Goal: Transaction & Acquisition: Purchase product/service

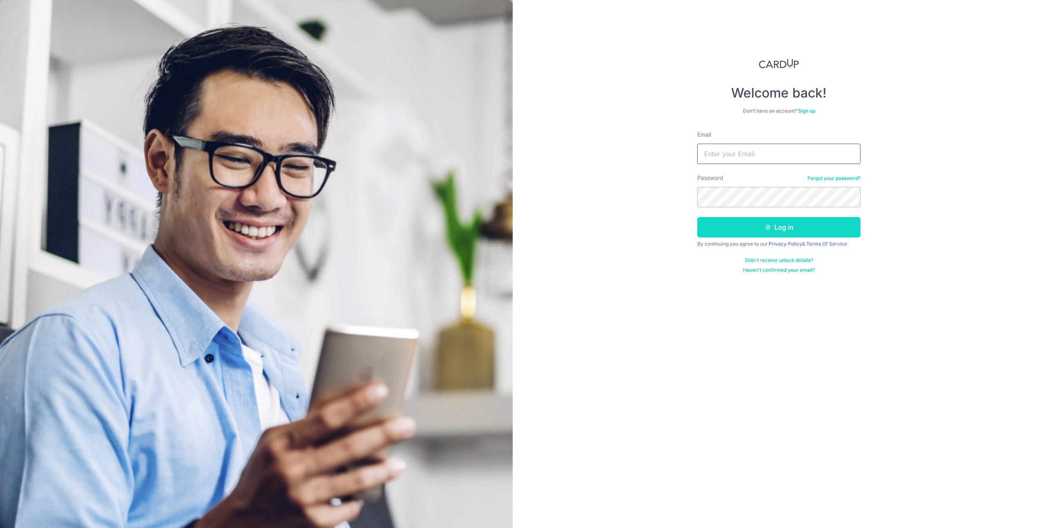
type input "shermantaiweiliang@gmail.com"
click at [718, 226] on button "Log in" at bounding box center [778, 227] width 163 height 20
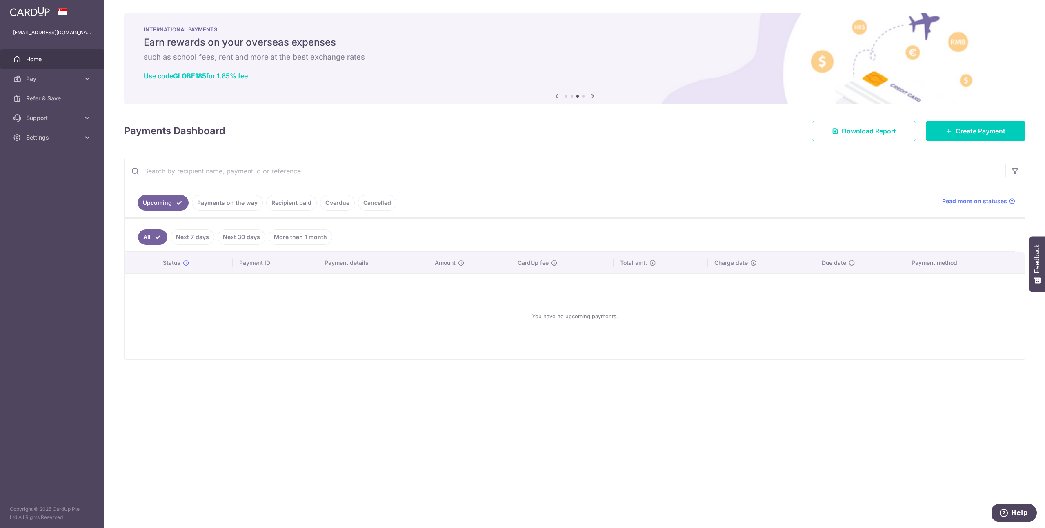
click at [677, 131] on div "Payments Dashboard Download Report Create Payment" at bounding box center [574, 130] width 901 height 24
click at [93, 78] on link "Pay" at bounding box center [52, 79] width 105 height 20
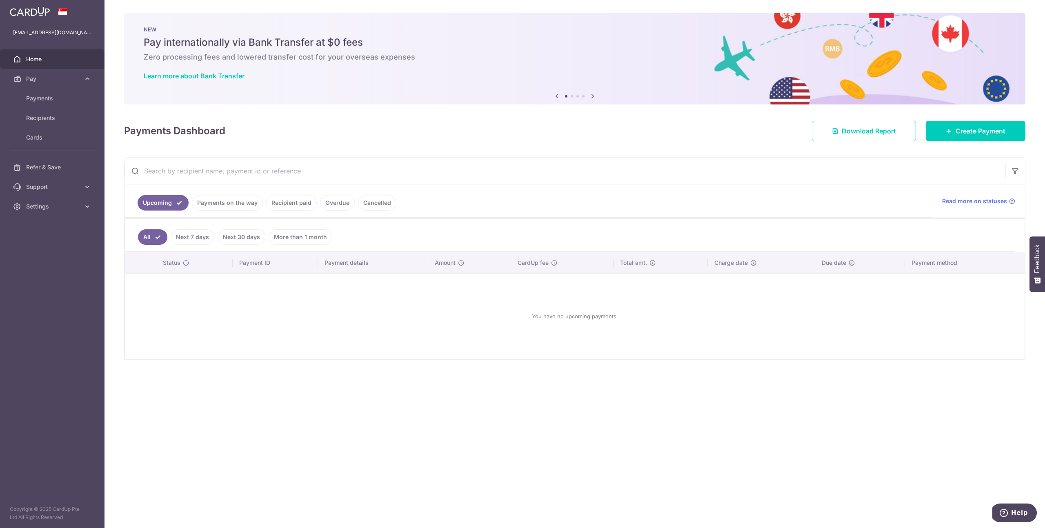
click at [987, 144] on div "× Pause Schedule Pause all future payments in this series Pause just this one p…" at bounding box center [575, 264] width 941 height 528
click at [989, 124] on link "Create Payment" at bounding box center [976, 131] width 100 height 20
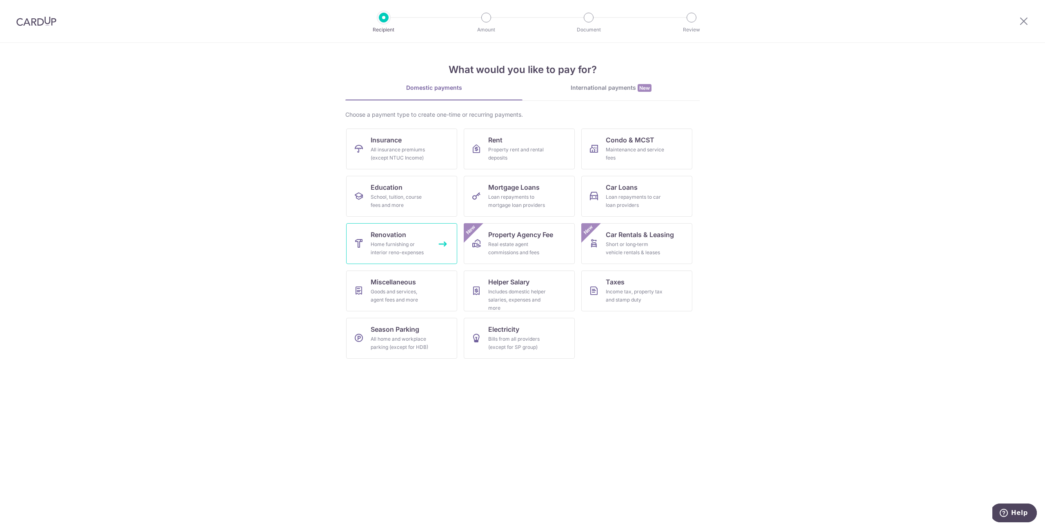
click at [403, 238] on span "Renovation" at bounding box center [389, 235] width 36 height 10
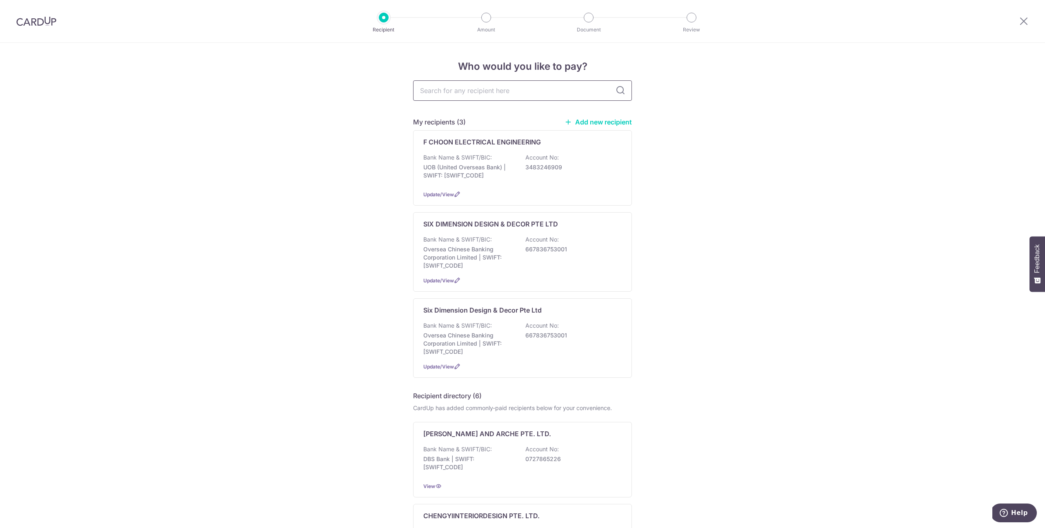
click at [493, 89] on input "text" at bounding box center [522, 90] width 219 height 20
type input "ARTIC RANGER PRIVATE LIMITED"
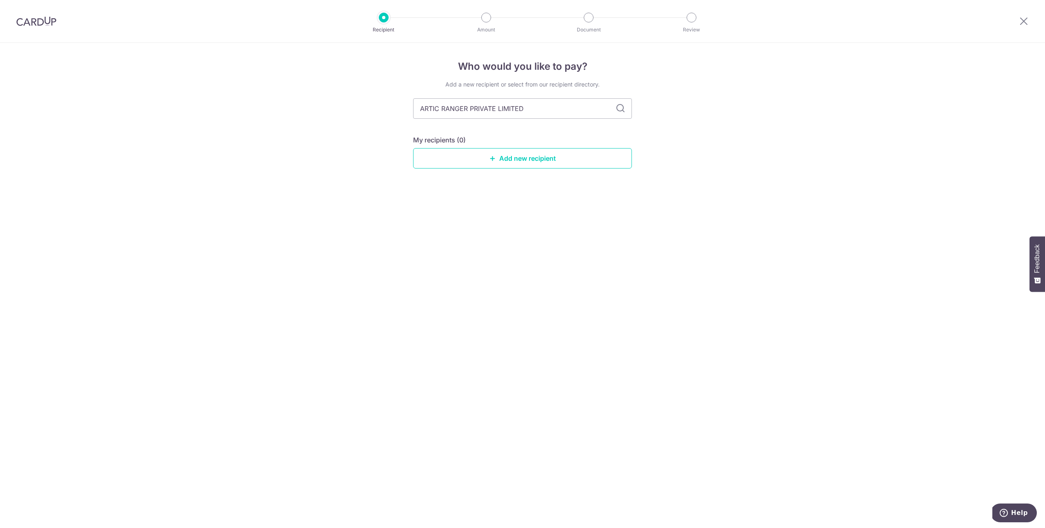
click at [526, 169] on div "Add a new recipient or select from our recipient directory. ARTIC RANGER PRIVAT…" at bounding box center [522, 130] width 219 height 101
click at [532, 162] on link "Add new recipient" at bounding box center [522, 158] width 219 height 20
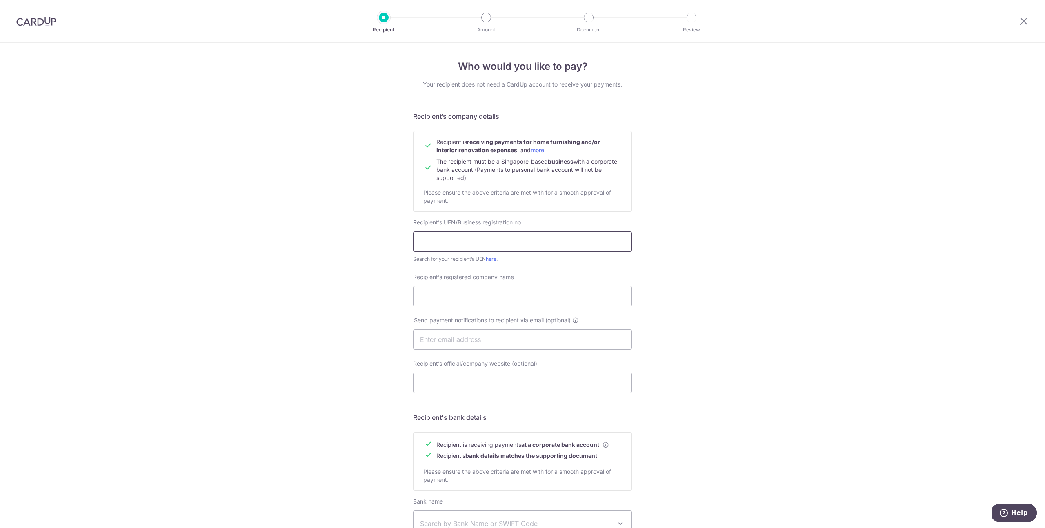
click at [499, 242] on input "text" at bounding box center [522, 241] width 219 height 20
paste input "201616528G"
type input "201616528G"
click at [501, 291] on input "Recipient’s registered company name" at bounding box center [522, 296] width 219 height 20
click at [793, 183] on div "Who would you like to pay? Your recipient does not need a CardUp account to rec…" at bounding box center [522, 350] width 1045 height 614
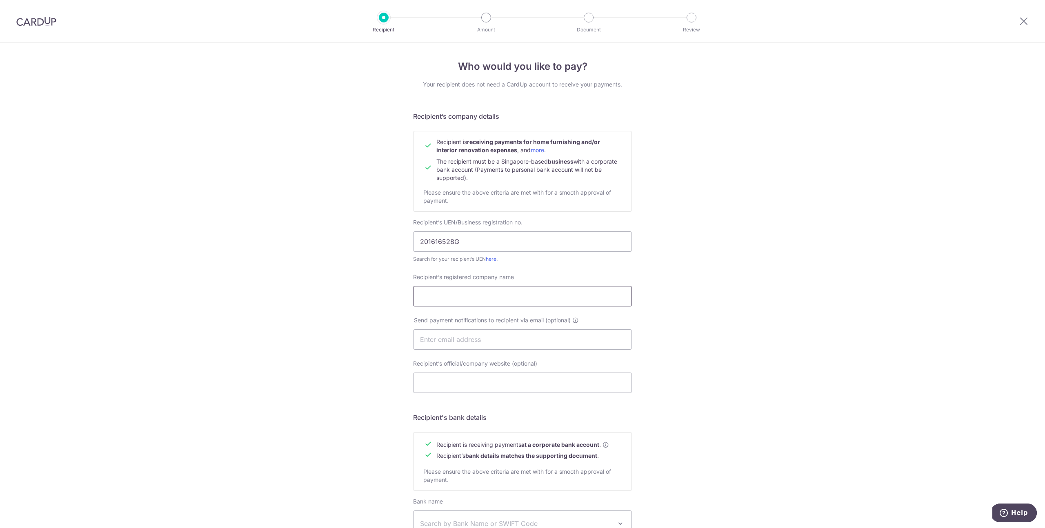
drag, startPoint x: 509, startPoint y: 290, endPoint x: 509, endPoint y: 285, distance: 4.6
click at [509, 290] on input "Recipient’s registered company name" at bounding box center [522, 296] width 219 height 20
paste input "ARCTIC RANGER PRIVATE LIMITED"
type input "ARCTIC RANGER PRIVATE LIMITED"
click at [500, 335] on input "text" at bounding box center [522, 339] width 219 height 20
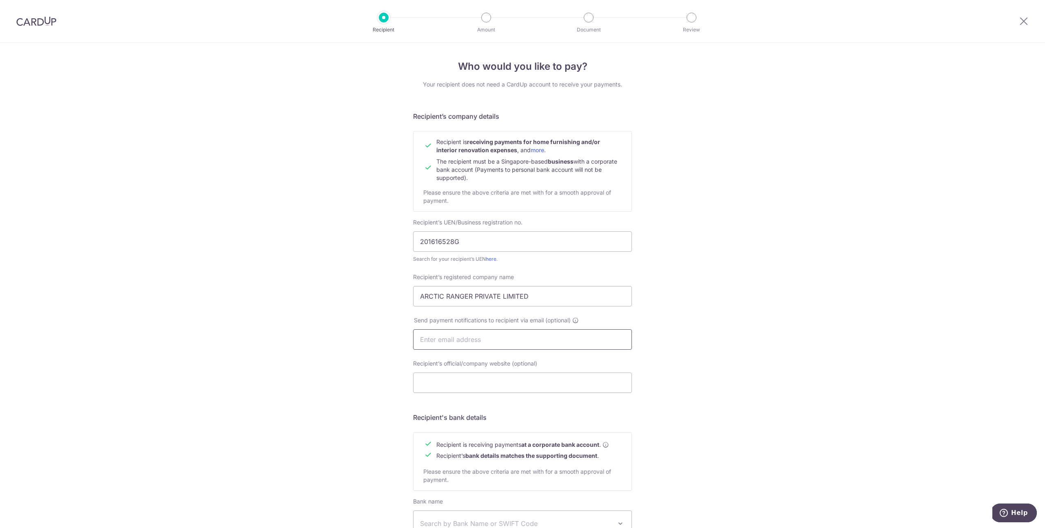
paste input "arcticrangerpteltd@gmail.com"
type input "arcticrangerpteltd@gmail.com"
click at [313, 316] on div "Who would you like to pay? Your recipient does not need a CardUp account to rec…" at bounding box center [522, 350] width 1045 height 614
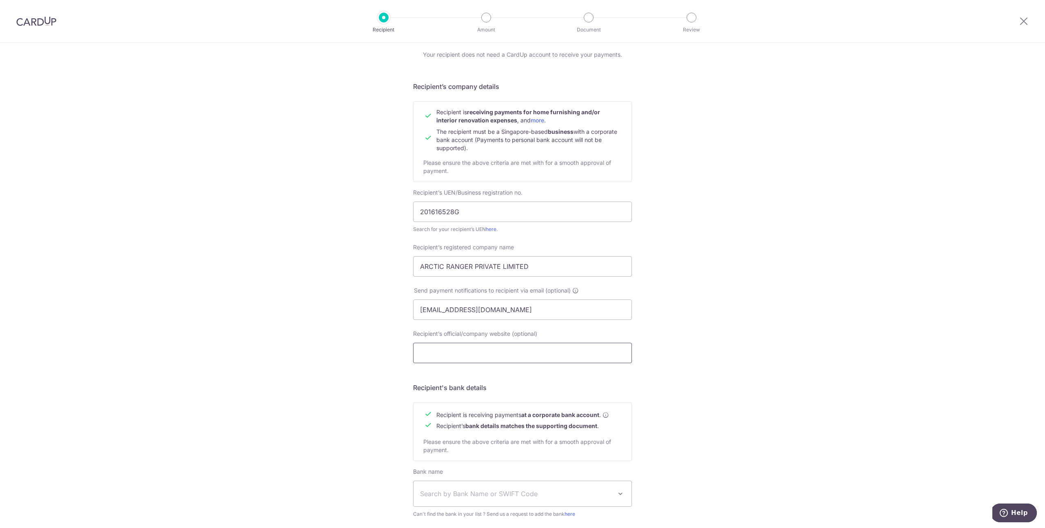
click at [460, 350] on input "Recipient’s official/company website (optional)" at bounding box center [522, 353] width 219 height 20
click at [240, 288] on div "Who would you like to pay? Your recipient does not need a CardUp account to rec…" at bounding box center [522, 320] width 1045 height 614
click at [576, 289] on icon at bounding box center [575, 290] width 7 height 7
click at [277, 300] on div "Who would you like to pay? Your recipient does not need a CardUp account to rec…" at bounding box center [522, 320] width 1045 height 614
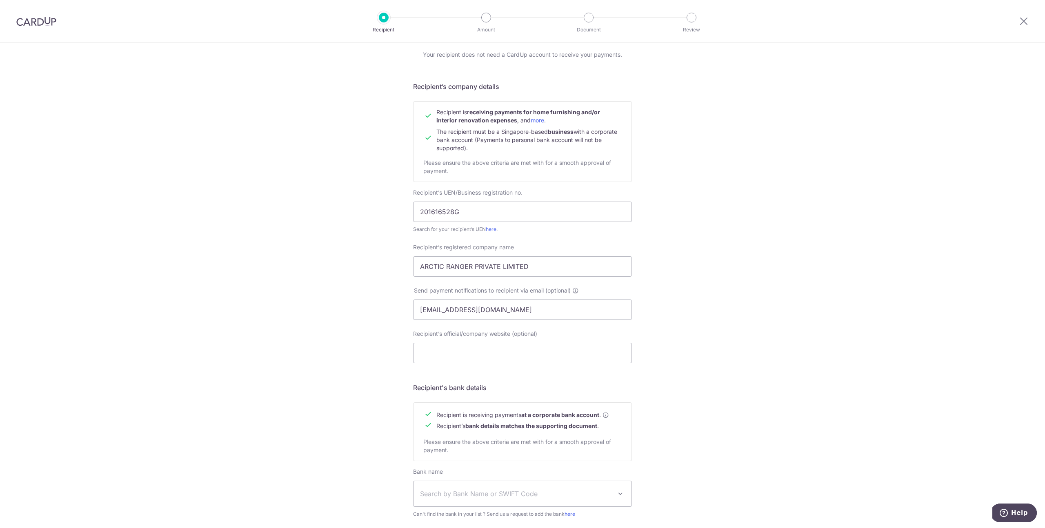
scroll to position [129, 0]
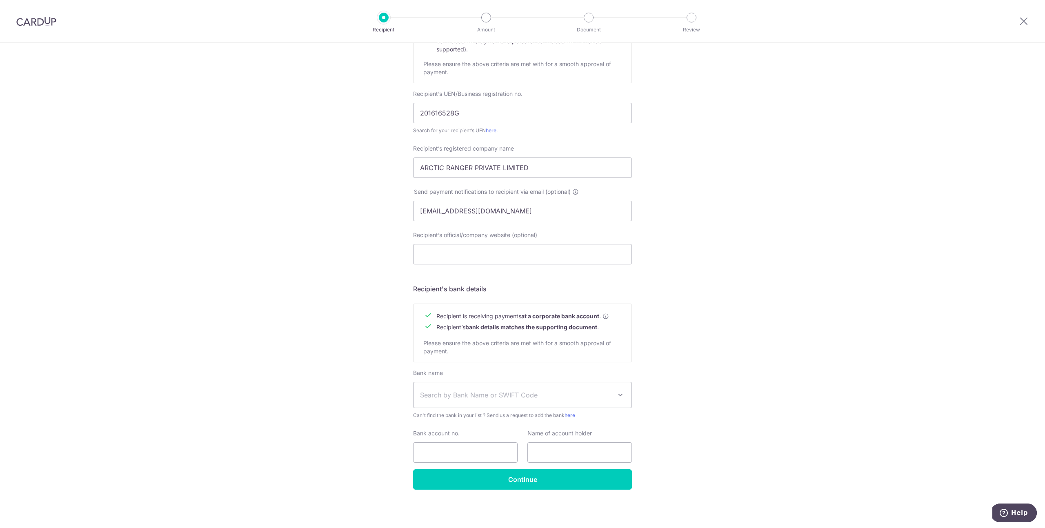
click at [457, 389] on span "Search by Bank Name or SWIFT Code" at bounding box center [523, 395] width 218 height 25
type input "OCBC"
select select "12"
click at [496, 449] on input "Bank account no." at bounding box center [465, 453] width 105 height 20
paste input "695-55385-9001"
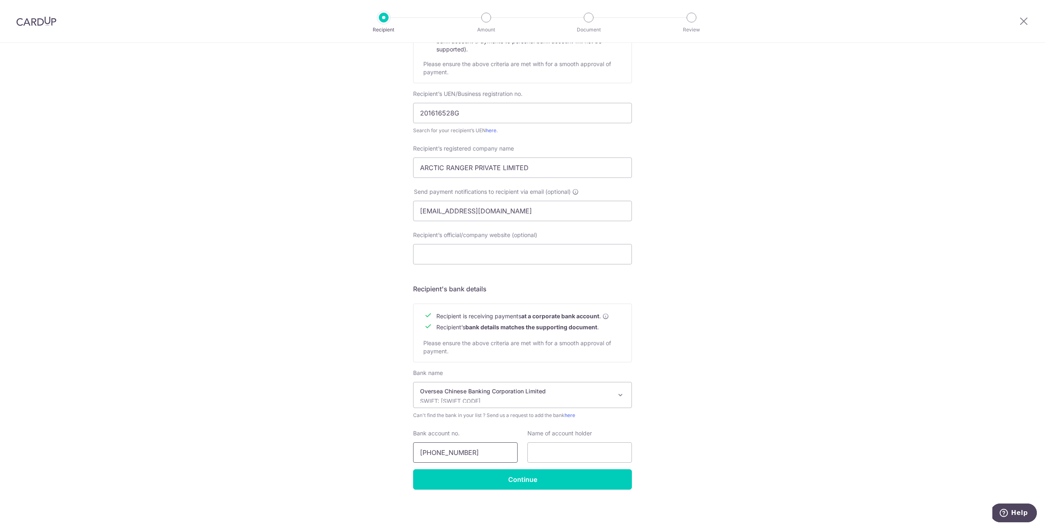
click at [456, 451] on input "695-55385-9001" at bounding box center [465, 453] width 105 height 20
type input "695553859001"
paste input "Arctic Ranger Pte Ltd"
type input "Arctic Ranger Pte Ltd"
click at [572, 485] on input "Continue" at bounding box center [522, 479] width 219 height 20
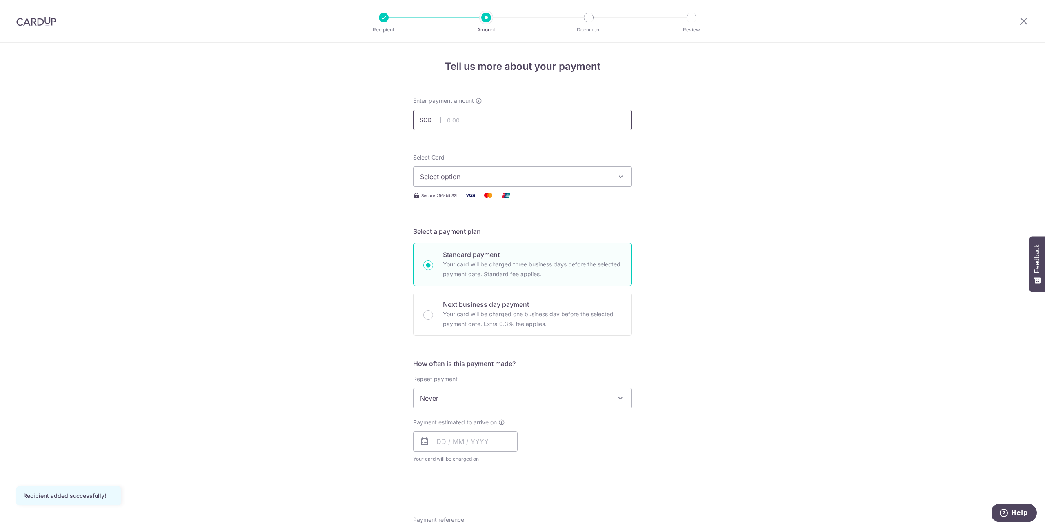
click at [467, 118] on input "text" at bounding box center [522, 120] width 219 height 20
click at [572, 165] on div "Select Card Select option Add credit card Your Cards **** 9091 **** 0765" at bounding box center [522, 169] width 219 height 33
click at [576, 179] on span "Select option" at bounding box center [515, 177] width 190 height 10
click at [479, 238] on span "**** 9091" at bounding box center [522, 235] width 205 height 10
click at [478, 119] on input "text" at bounding box center [522, 120] width 219 height 20
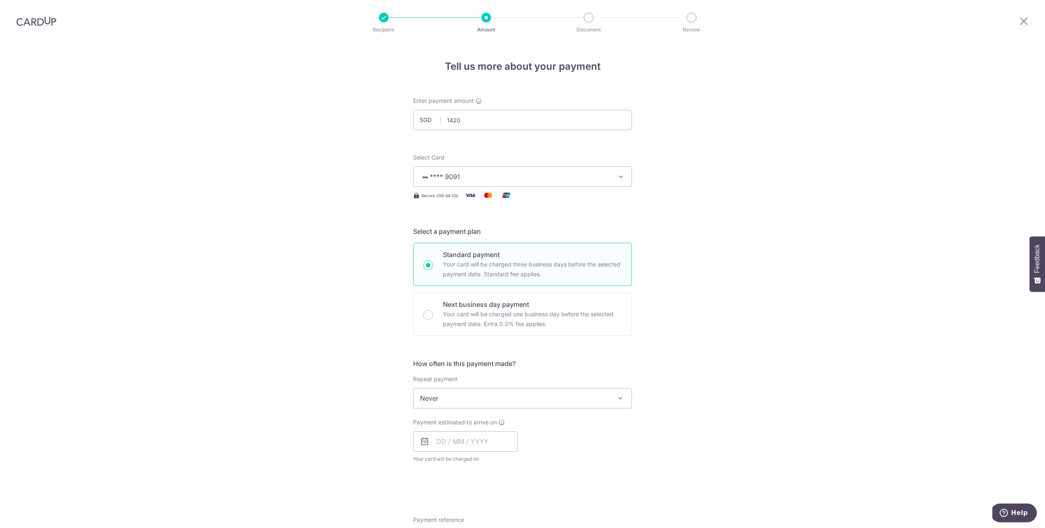
click at [792, 209] on div "Tell us more about your payment Enter payment amount SGD 1420 Recipient added s…" at bounding box center [522, 439] width 1045 height 793
type input "1,420.00"
click at [467, 393] on span "Never" at bounding box center [523, 399] width 218 height 20
click at [863, 377] on div "Tell us more about your payment Enter payment amount SGD 1,420.00 1420.00 Recip…" at bounding box center [522, 439] width 1045 height 793
click at [440, 442] on input "text" at bounding box center [465, 442] width 105 height 20
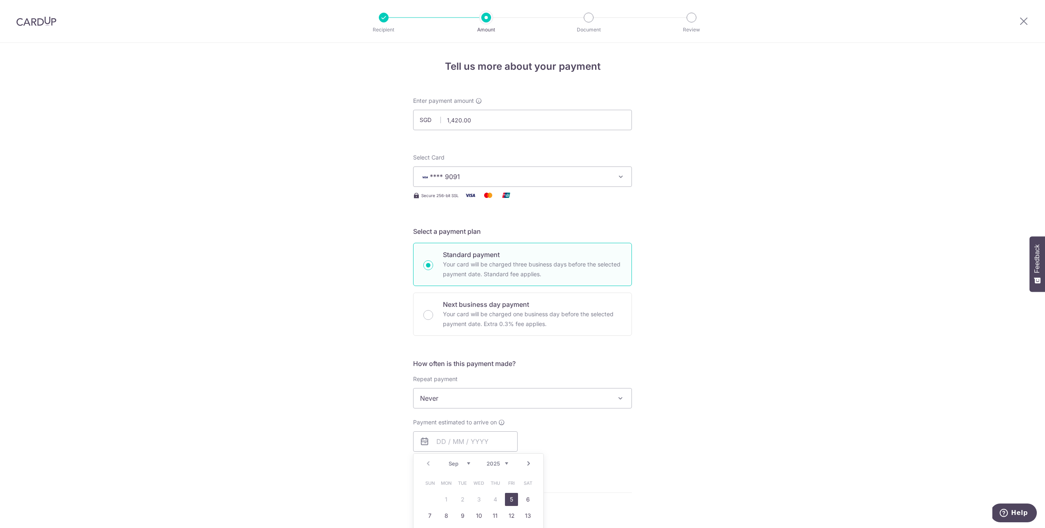
click at [505, 500] on link "5" at bounding box center [511, 499] width 13 height 13
type input "05/09/2025"
click at [743, 453] on div "Tell us more about your payment Enter payment amount SGD 1,420.00 1420.00 Recip…" at bounding box center [522, 456] width 1045 height 827
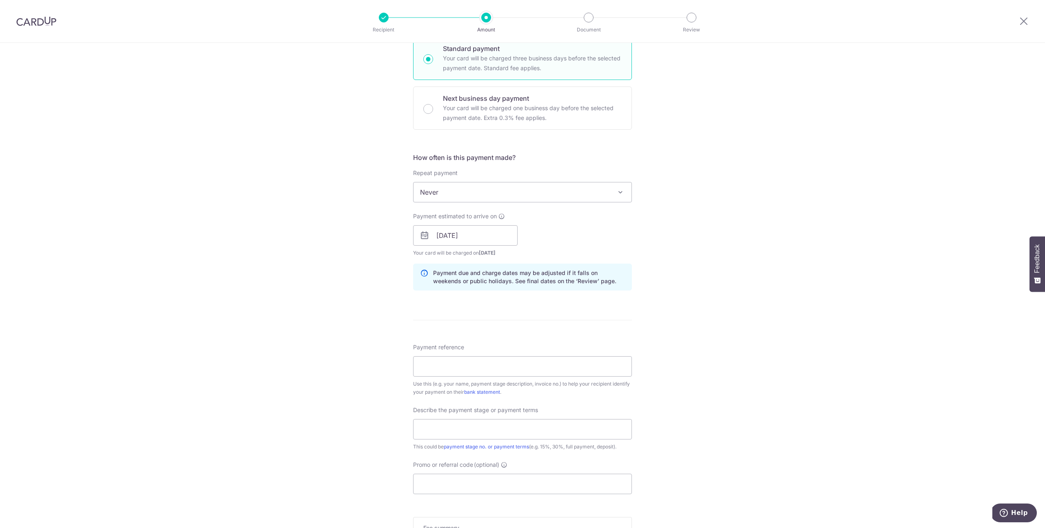
scroll to position [252, 0]
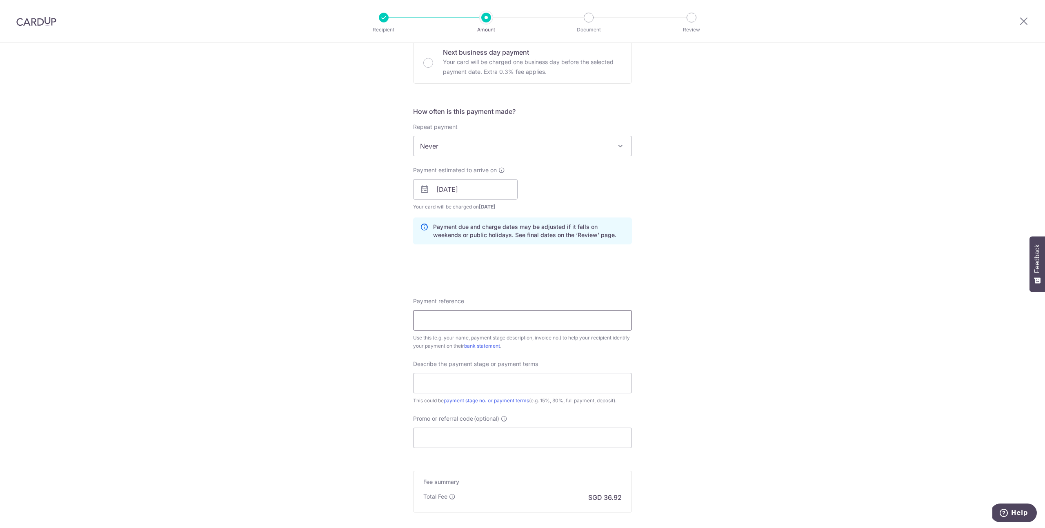
click at [484, 325] on input "Payment reference" at bounding box center [522, 320] width 219 height 20
type input "1st Aircon payment"
click at [492, 379] on input "text" at bounding box center [522, 383] width 219 height 20
type input "First Deposit"
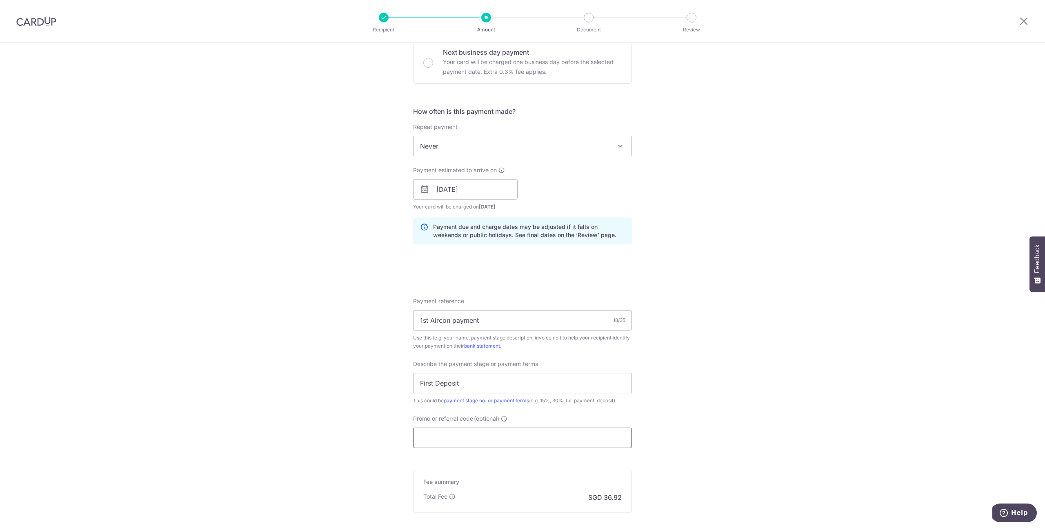
drag, startPoint x: 529, startPoint y: 452, endPoint x: 534, endPoint y: 439, distance: 13.9
click at [532, 444] on form "Enter payment amount SGD 1,420.00 1420.00 Recipient added successfully! Select …" at bounding box center [522, 211] width 219 height 734
click at [534, 439] on input "Promo or referral code (optional)" at bounding box center [522, 438] width 219 height 20
type input "YSH175"
click button "Add Card" at bounding box center [0, 0] width 0 height 0
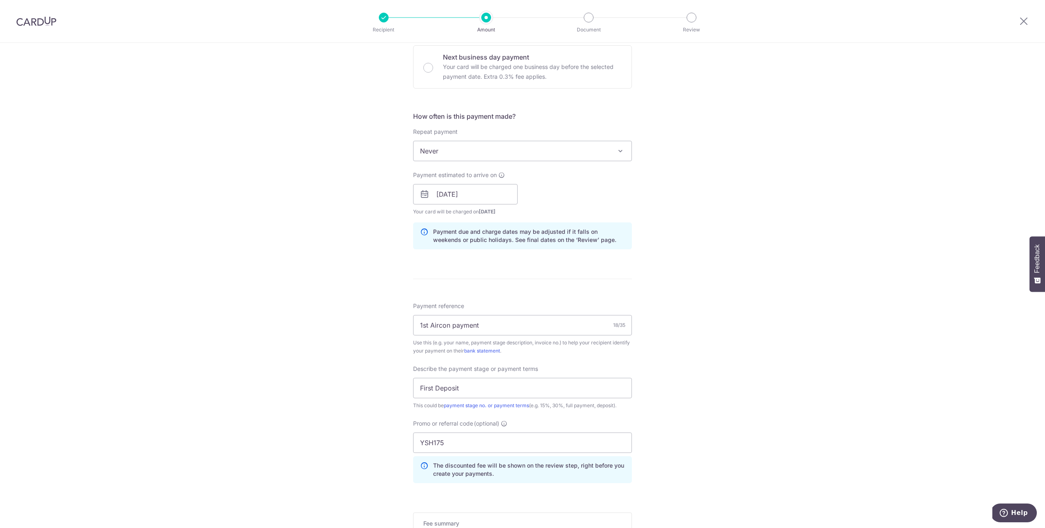
click at [707, 299] on div "Tell us more about your payment Enter payment amount SGD 1,420.00 1420.00 Recip…" at bounding box center [522, 226] width 1045 height 863
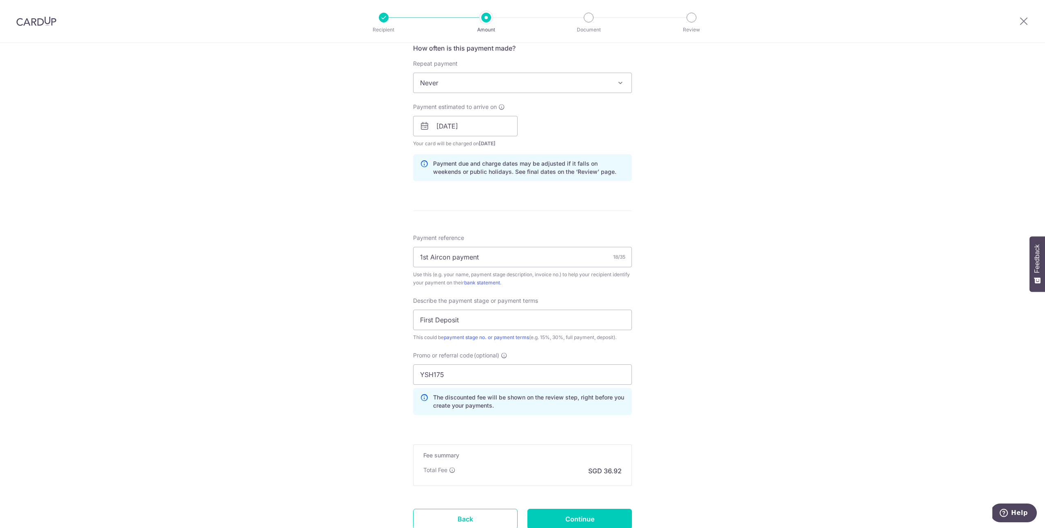
scroll to position [326, 0]
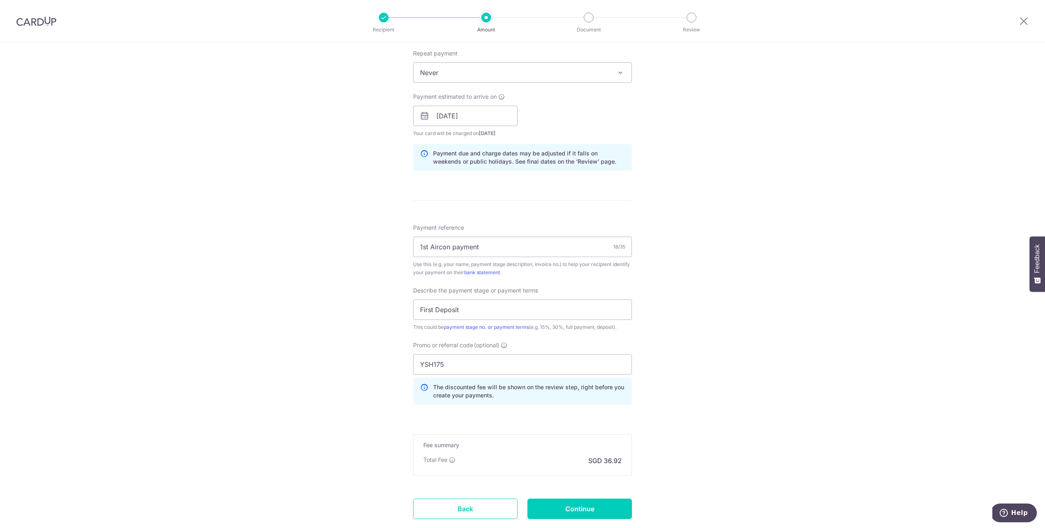
click at [685, 436] on div "Tell us more about your payment Enter payment amount SGD 1,420.00 1420.00 Recip…" at bounding box center [522, 148] width 1045 height 863
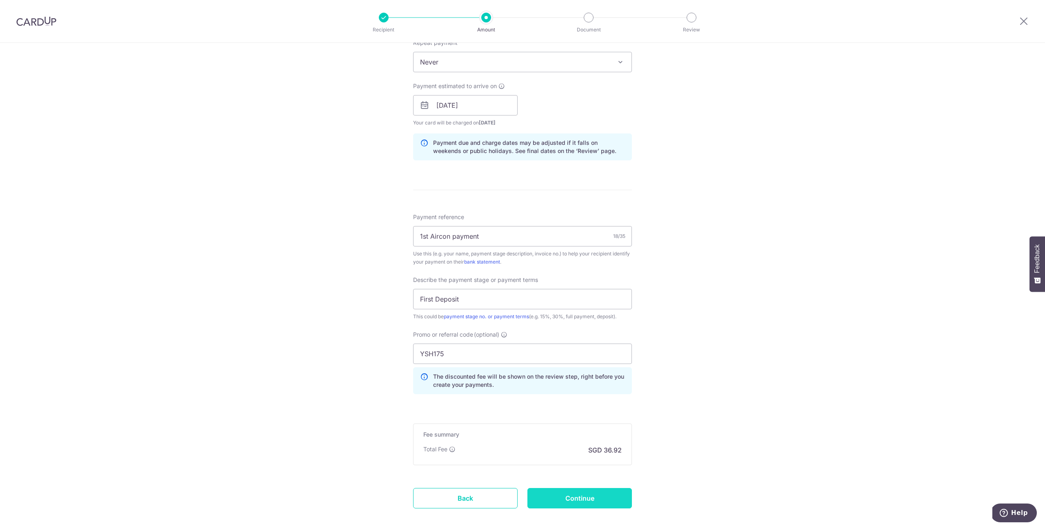
click at [585, 494] on input "Continue" at bounding box center [579, 498] width 105 height 20
type input "Create Schedule"
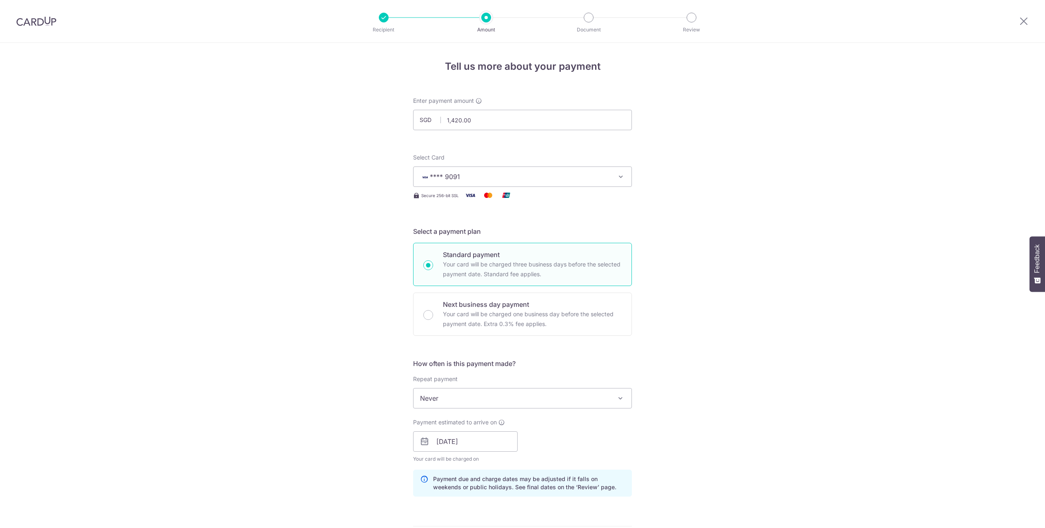
scroll to position [389, 0]
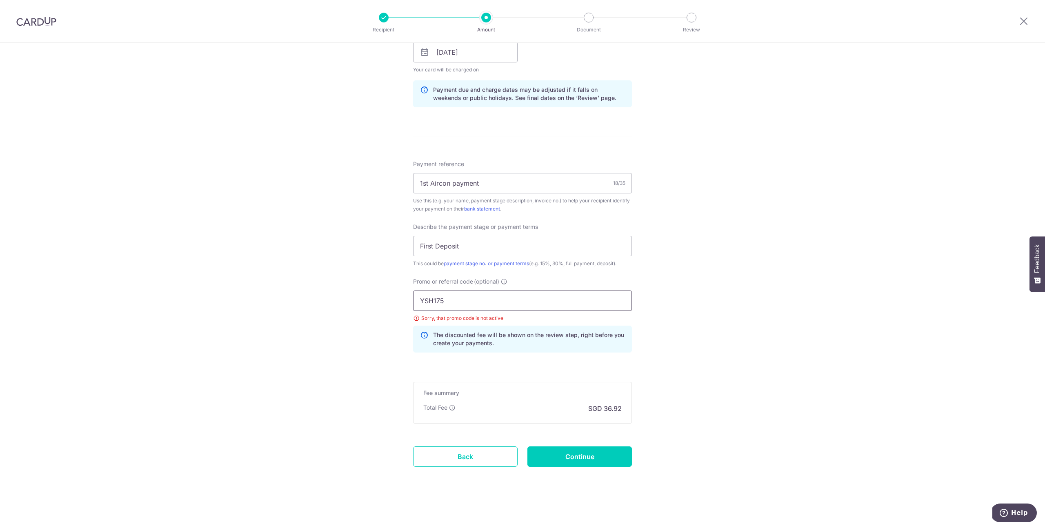
click at [561, 303] on input "YSH175" at bounding box center [522, 301] width 219 height 20
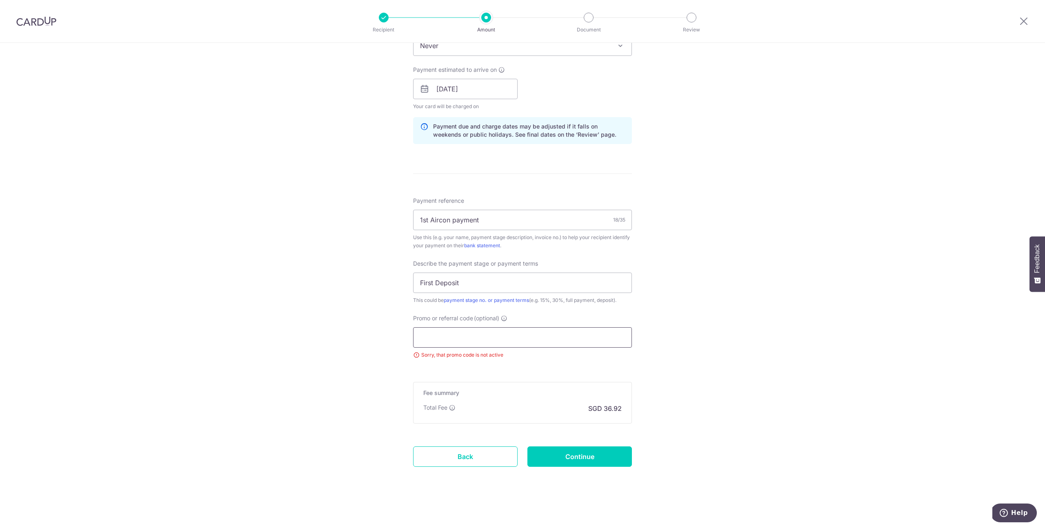
scroll to position [353, 0]
click at [721, 379] on div "Tell us more about your payment Enter payment amount SGD 1,420.00 1420.00 Selec…" at bounding box center [522, 109] width 1045 height 838
click at [579, 456] on input "Continue" at bounding box center [579, 457] width 105 height 20
type input "Update Schedule"
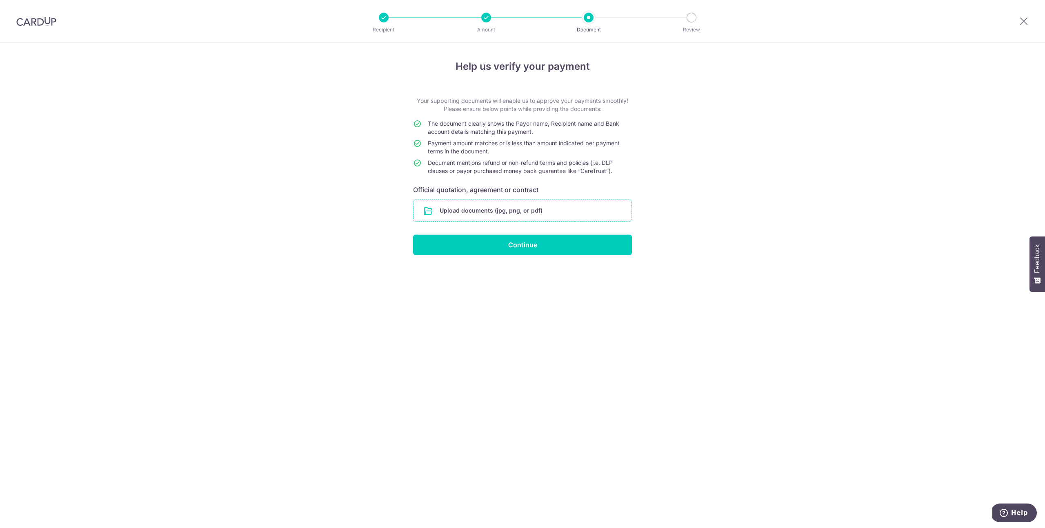
click at [532, 215] on input "file" at bounding box center [523, 210] width 218 height 21
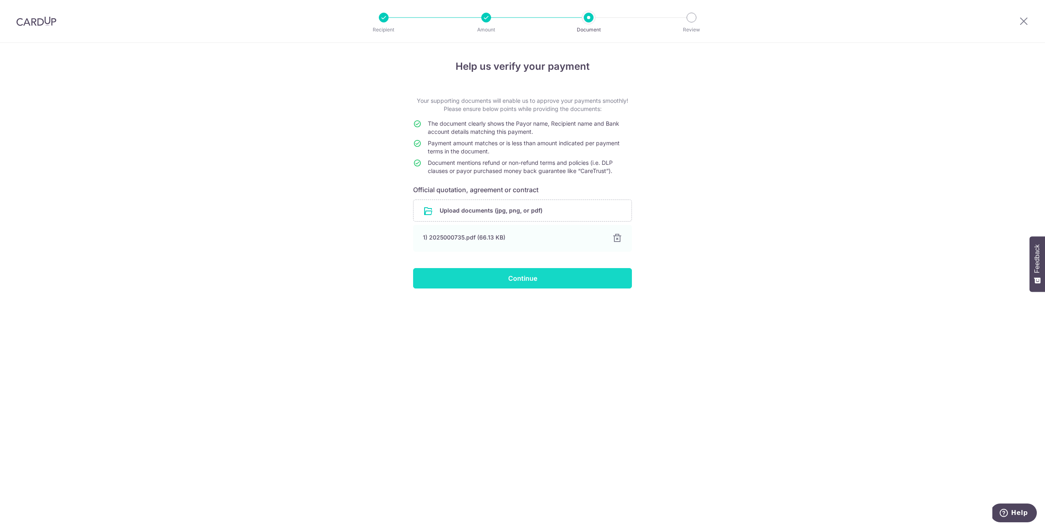
click at [541, 279] on input "Continue" at bounding box center [522, 278] width 219 height 20
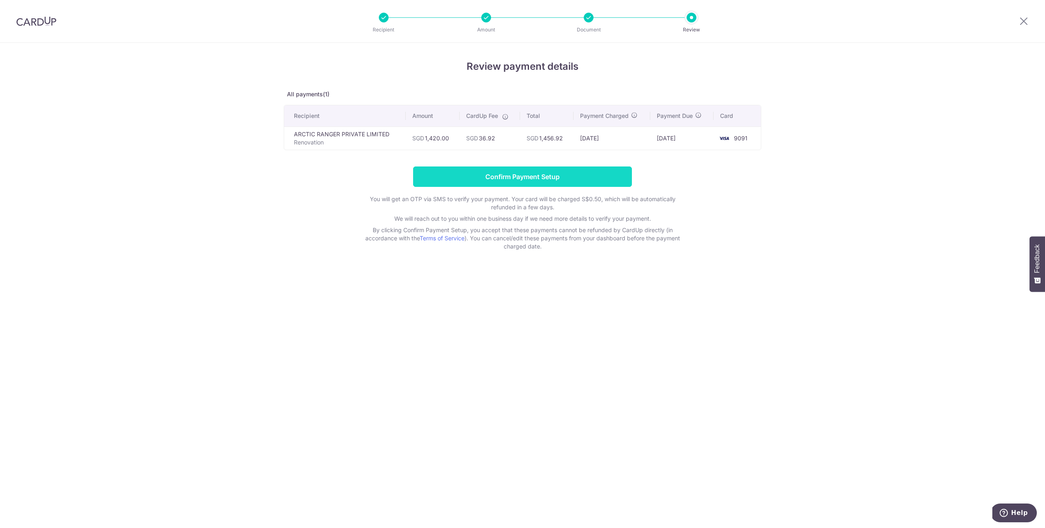
click at [543, 182] on input "Confirm Payment Setup" at bounding box center [522, 177] width 219 height 20
